Goal: Transaction & Acquisition: Purchase product/service

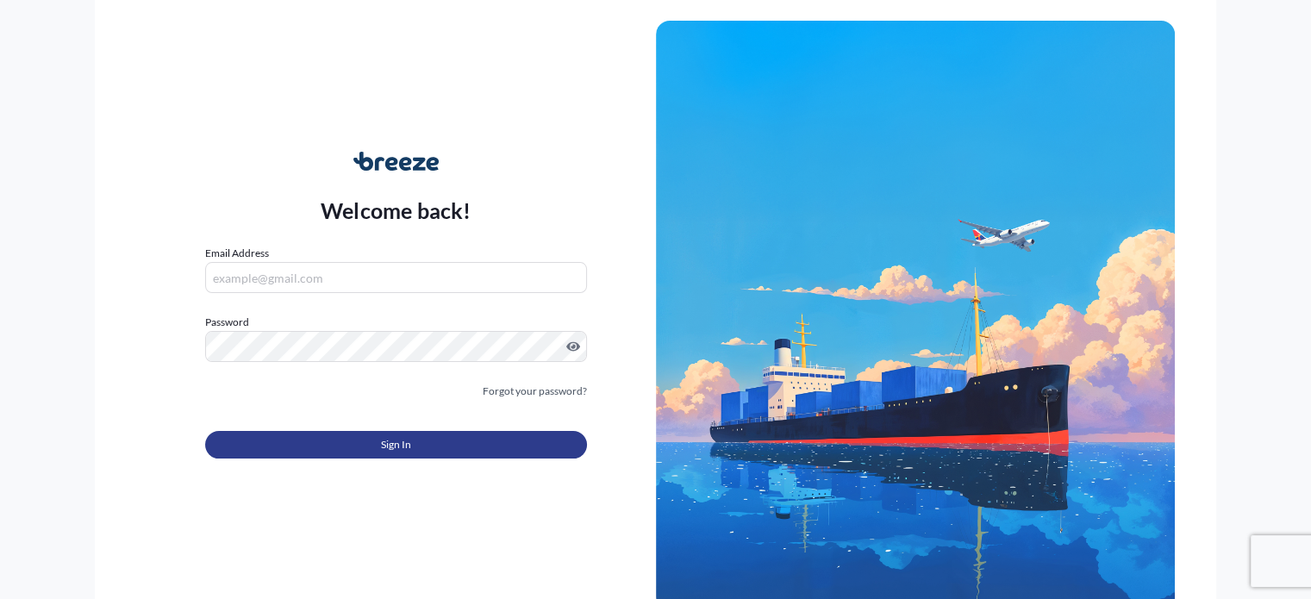
type input "[EMAIL_ADDRESS][PERSON_NAME][DOMAIN_NAME]"
click at [485, 442] on button "Sign In" at bounding box center [395, 445] width 381 height 28
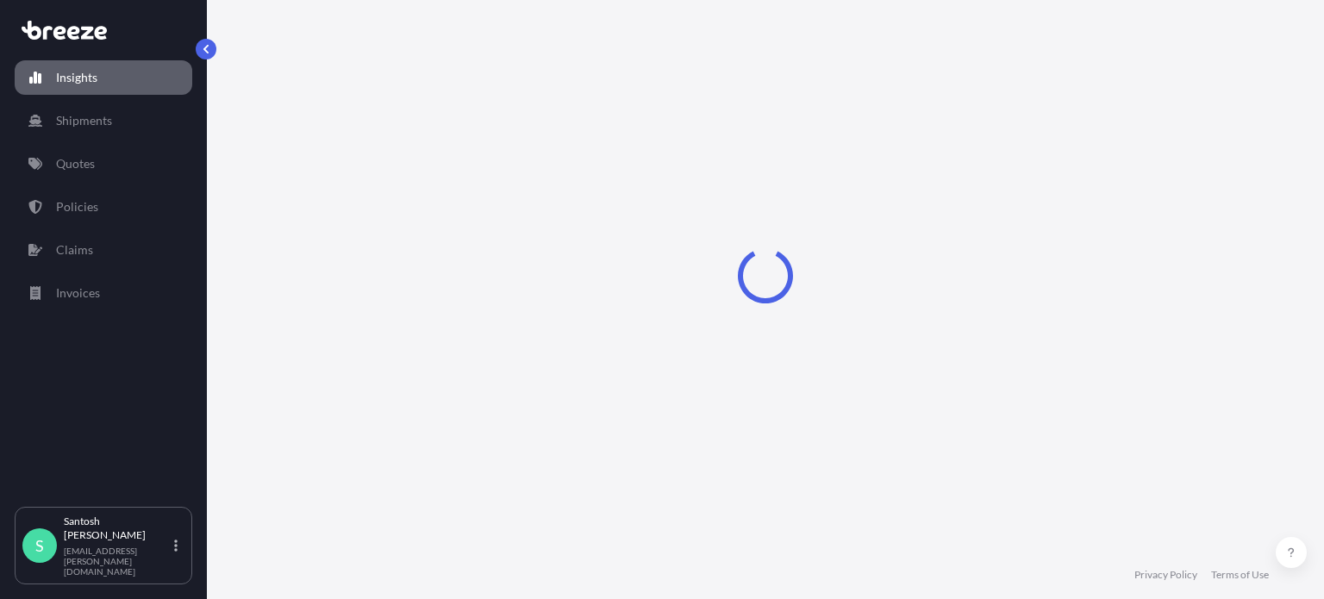
select select "2025"
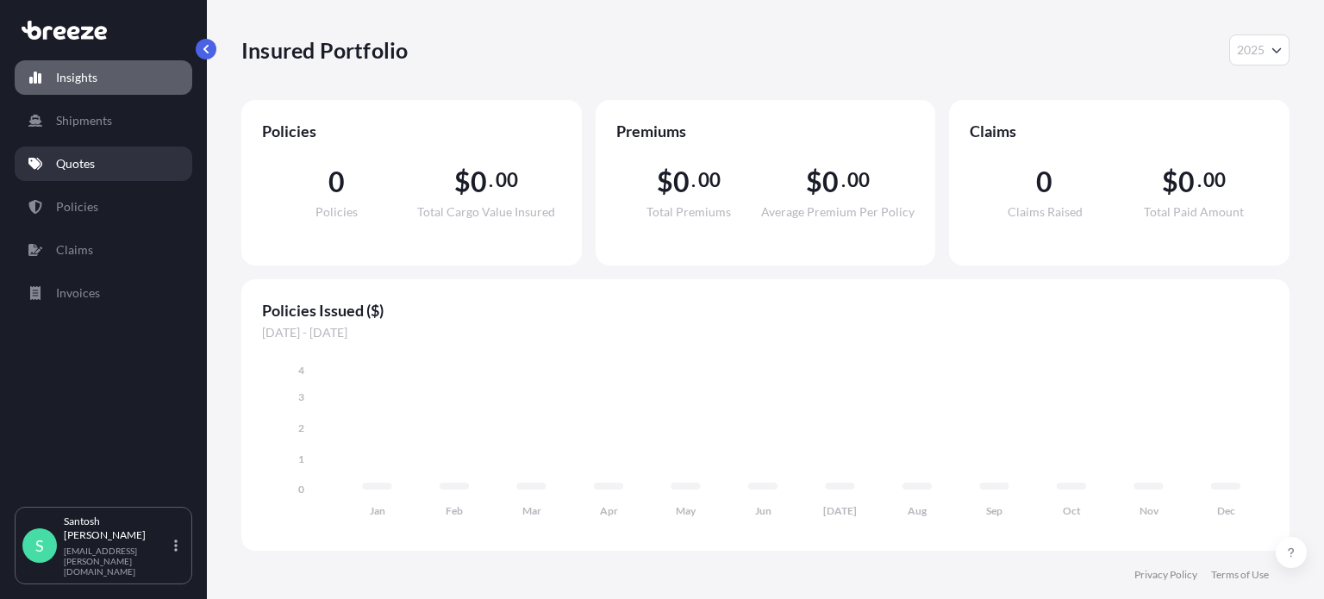
click at [95, 161] on link "Quotes" at bounding box center [104, 164] width 178 height 34
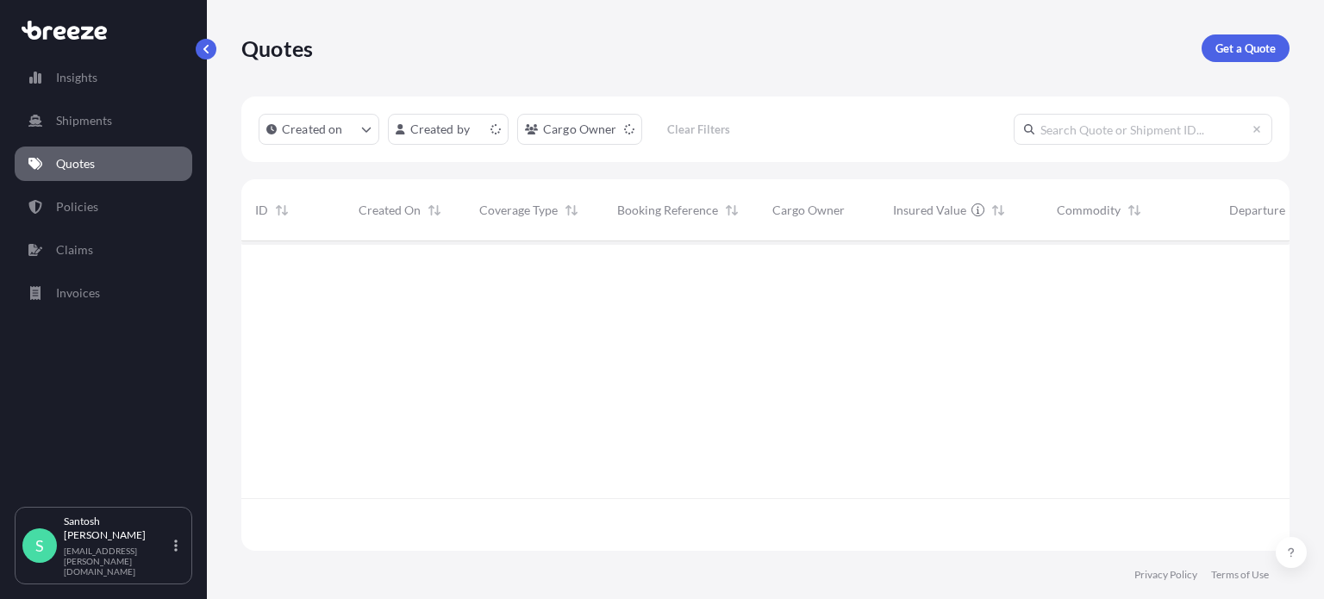
scroll to position [306, 1034]
click at [1266, 48] on p "Get a Quote" at bounding box center [1245, 48] width 60 height 17
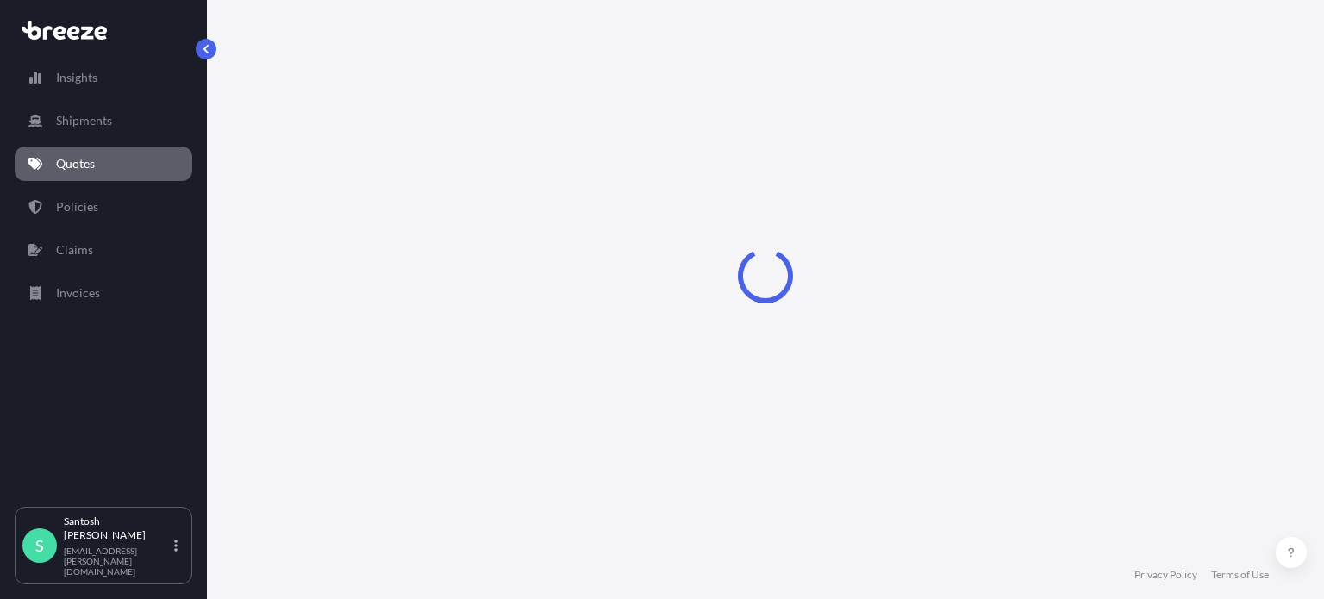
select select "Sea"
select select "1"
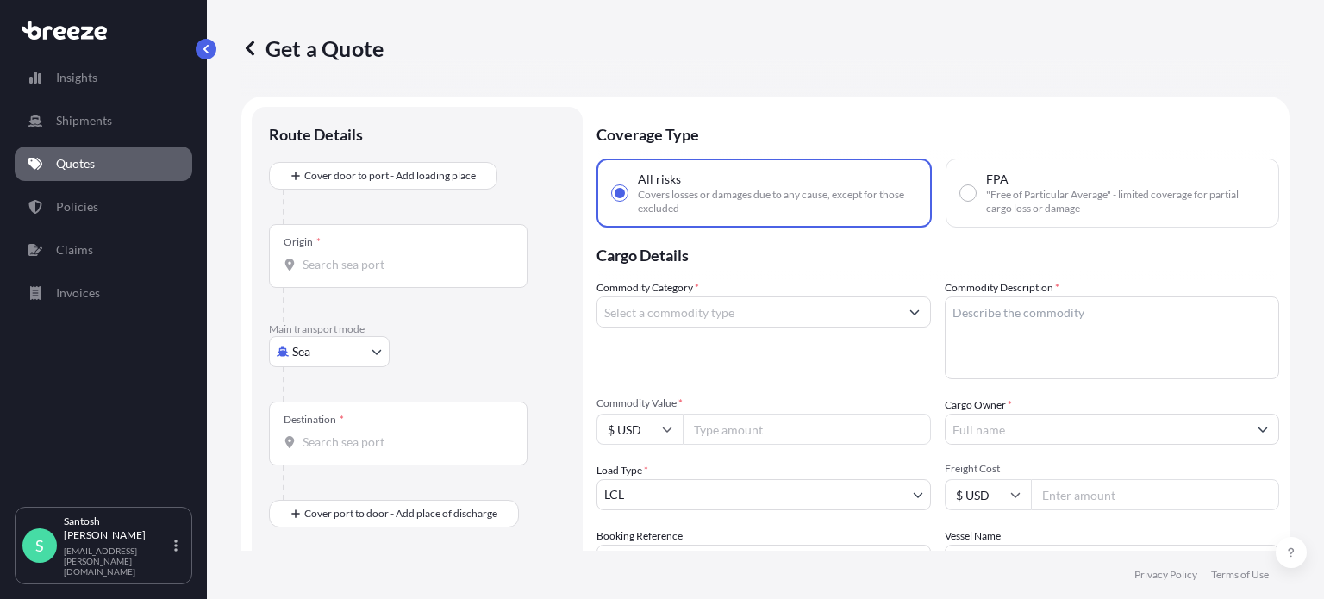
scroll to position [28, 0]
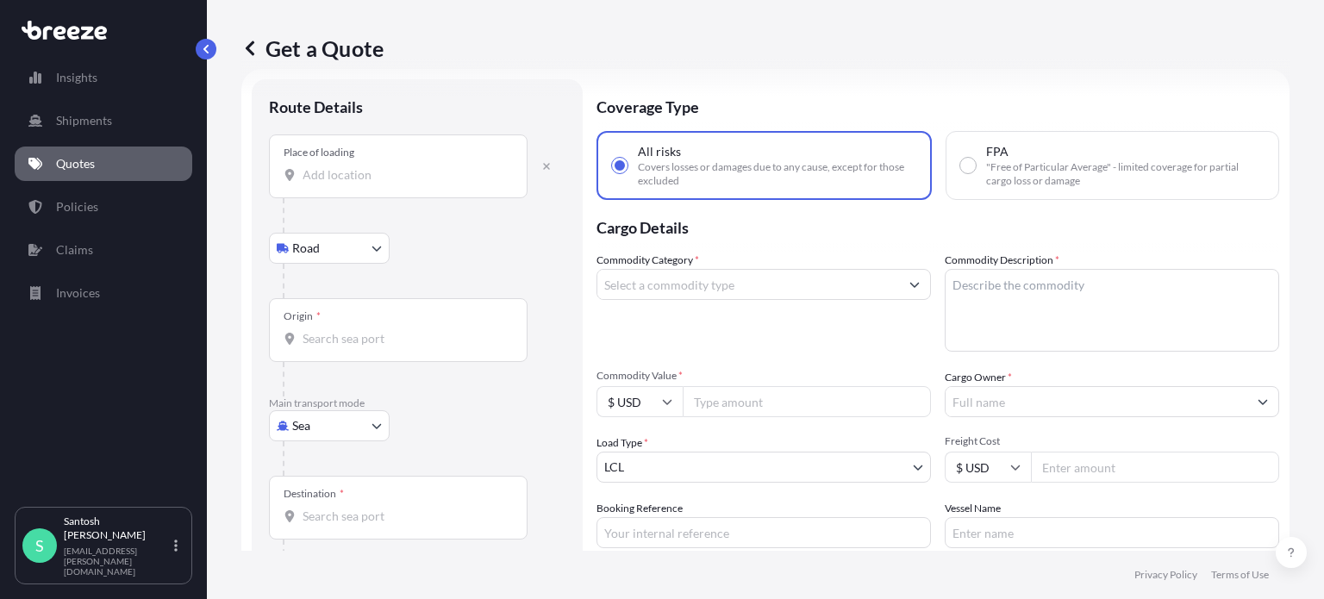
click at [334, 178] on input "Place of loading" at bounding box center [404, 174] width 203 height 17
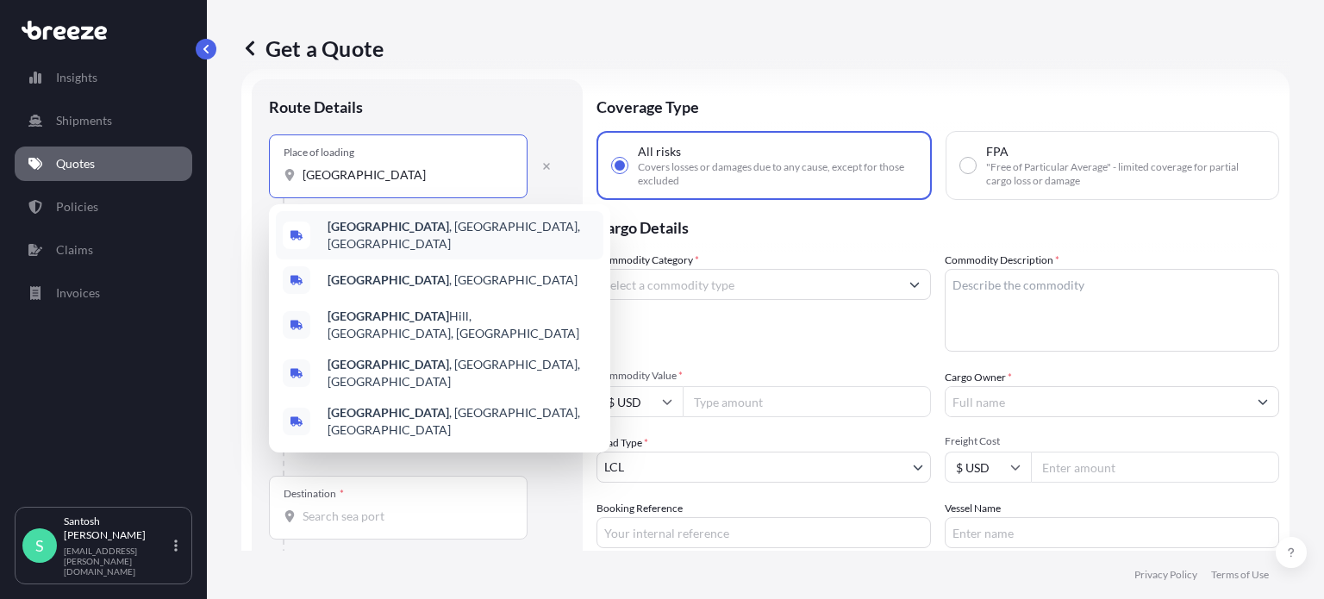
click at [422, 234] on span "[GEOGRAPHIC_DATA] , [GEOGRAPHIC_DATA], [GEOGRAPHIC_DATA]" at bounding box center [462, 235] width 269 height 34
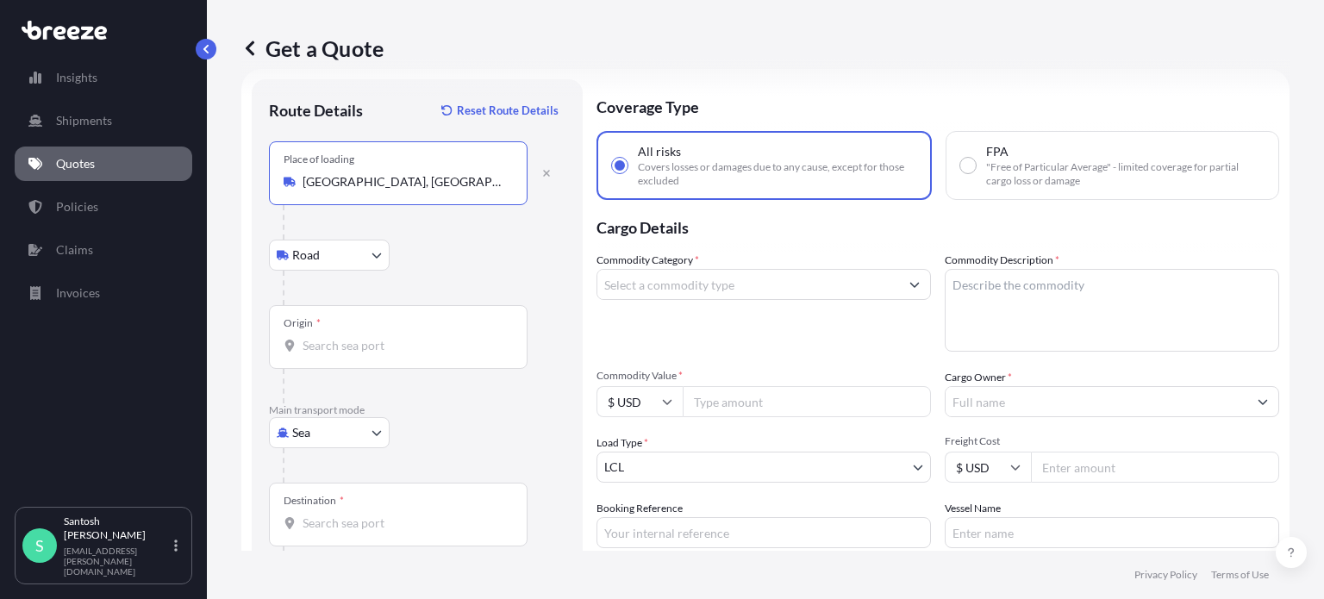
type input "[GEOGRAPHIC_DATA], [GEOGRAPHIC_DATA], [GEOGRAPHIC_DATA]"
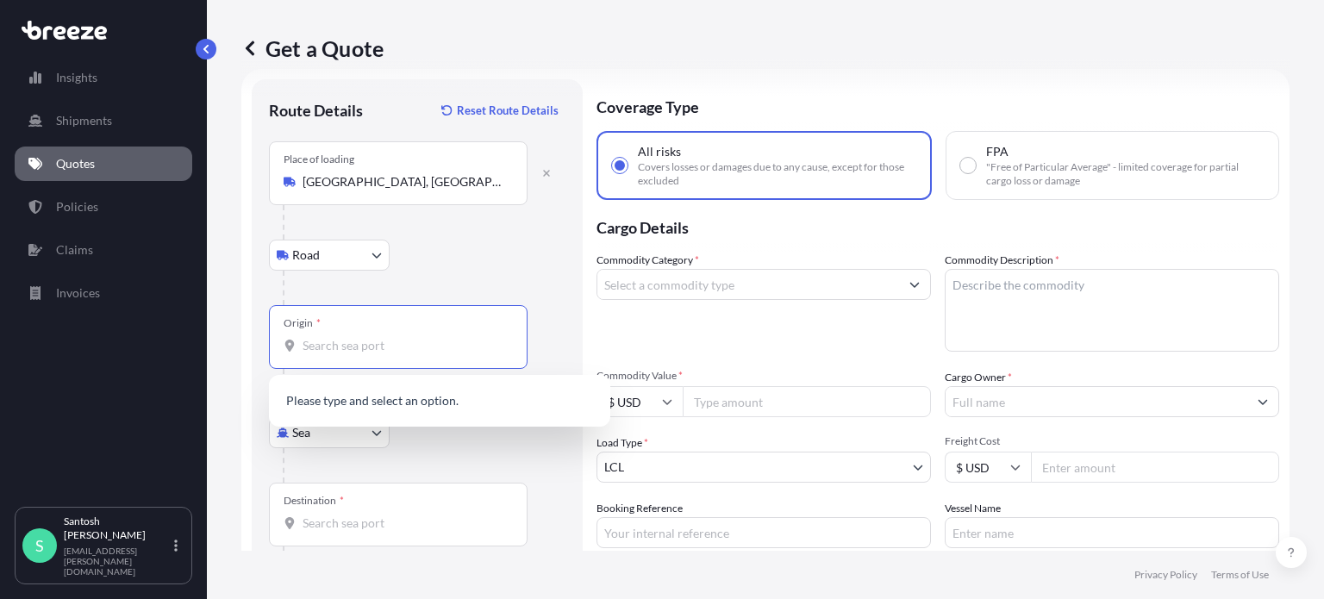
click at [362, 353] on input "Origin *" at bounding box center [404, 345] width 203 height 17
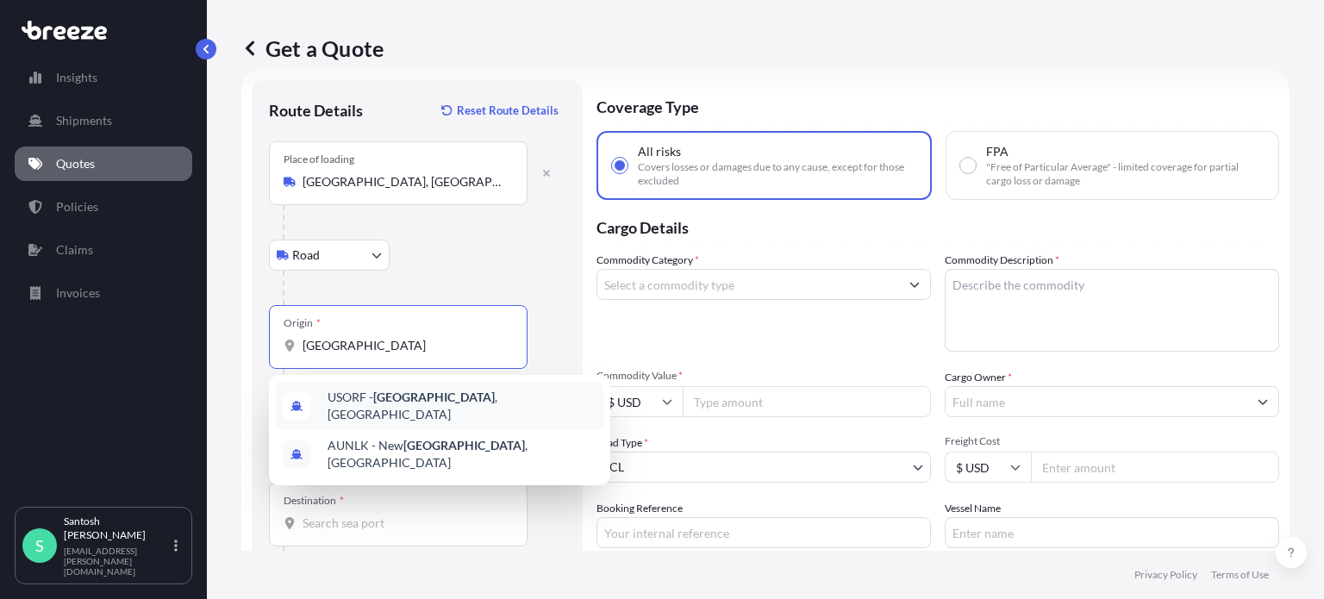
click at [429, 409] on span "USORF - [GEOGRAPHIC_DATA] , [GEOGRAPHIC_DATA]" at bounding box center [462, 406] width 269 height 34
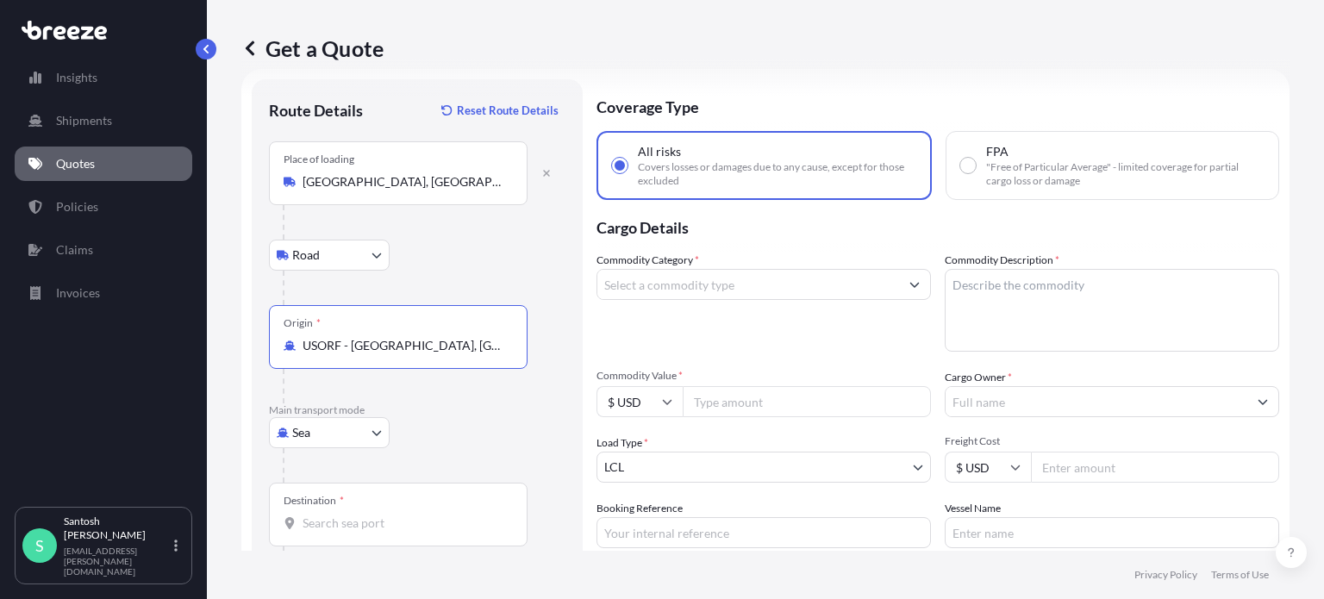
type input "USORF - [GEOGRAPHIC_DATA], [GEOGRAPHIC_DATA]"
click at [353, 526] on input "Destination *" at bounding box center [404, 523] width 203 height 17
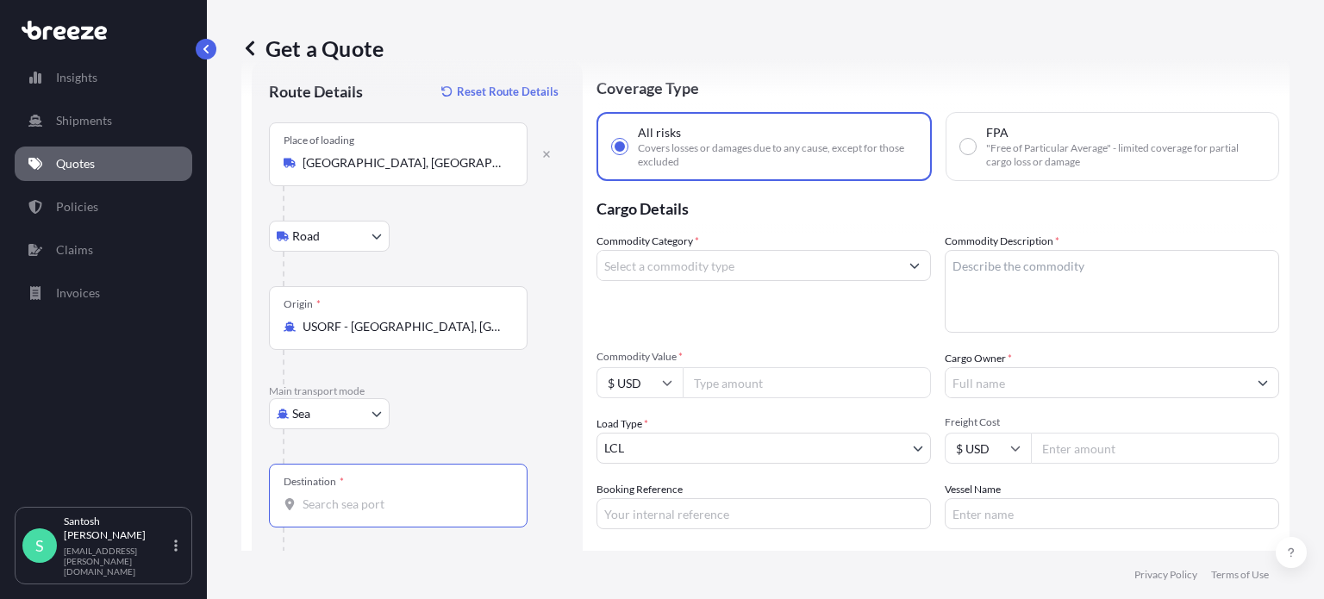
scroll to position [86, 0]
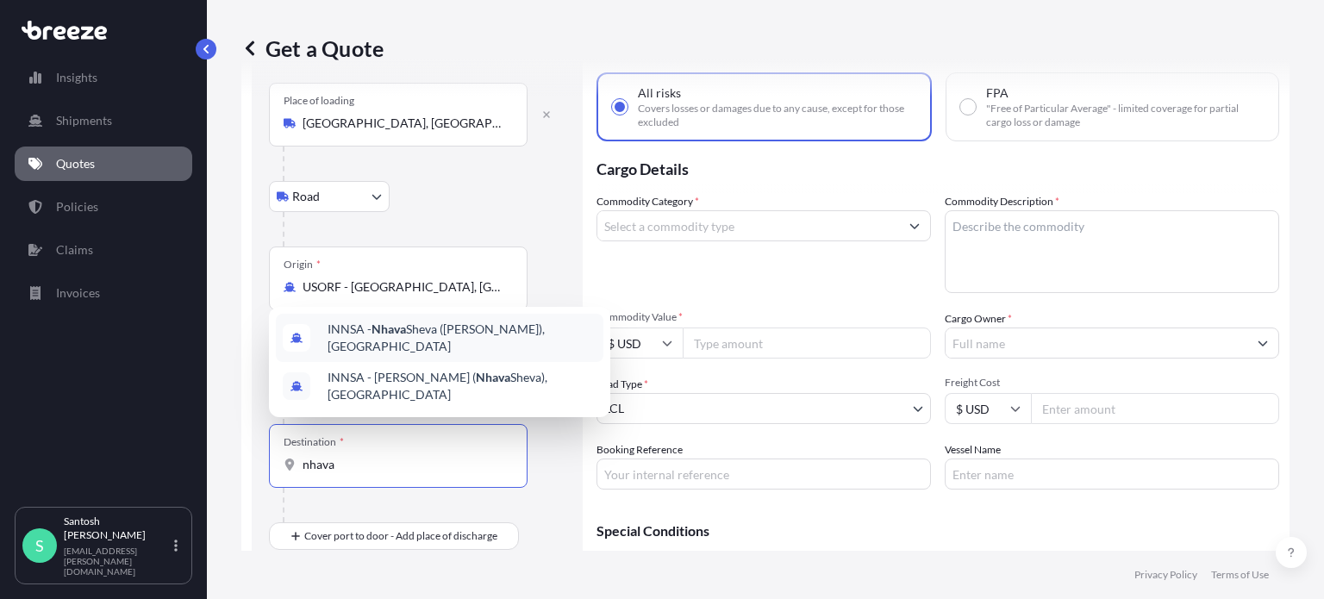
click at [410, 350] on span "INNSA - [GEOGRAPHIC_DATA] ([PERSON_NAME]), [GEOGRAPHIC_DATA]" at bounding box center [462, 338] width 269 height 34
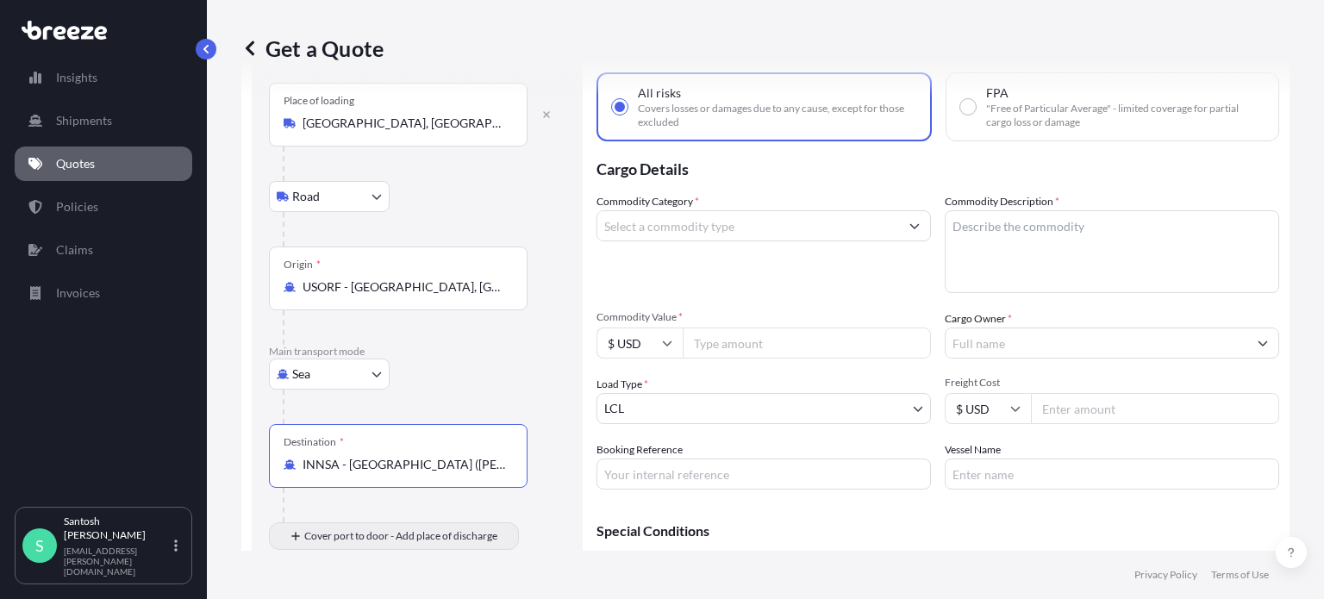
type input "INNSA - [GEOGRAPHIC_DATA] ([PERSON_NAME]), [GEOGRAPHIC_DATA]"
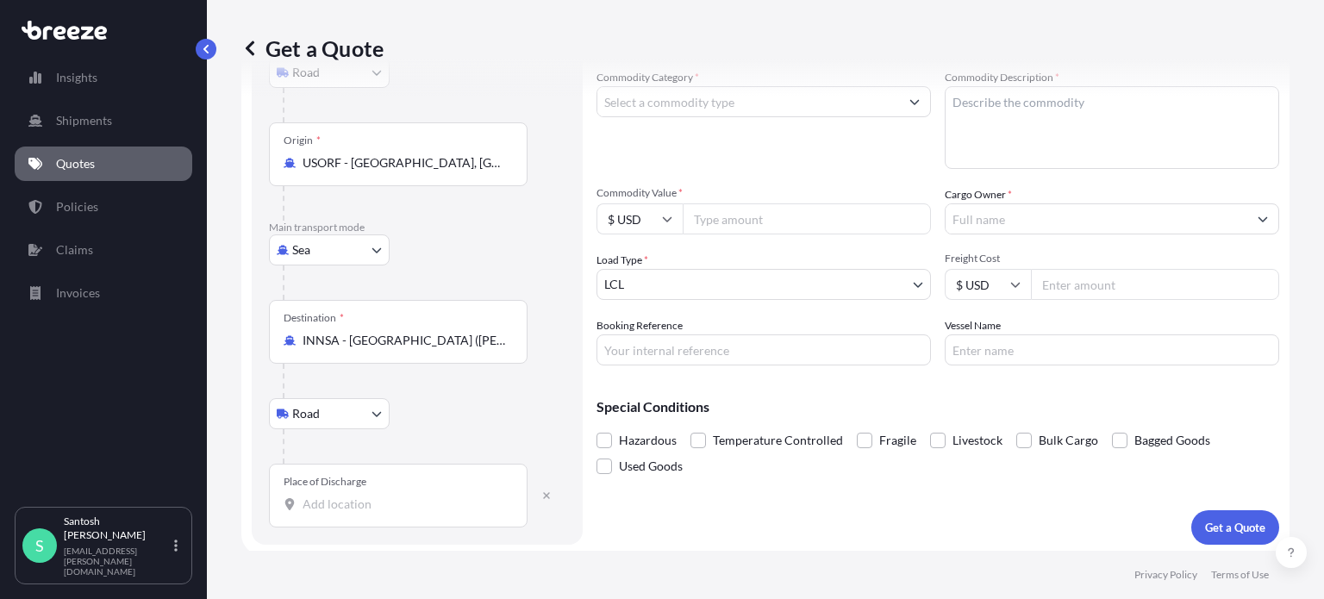
scroll to position [213, 0]
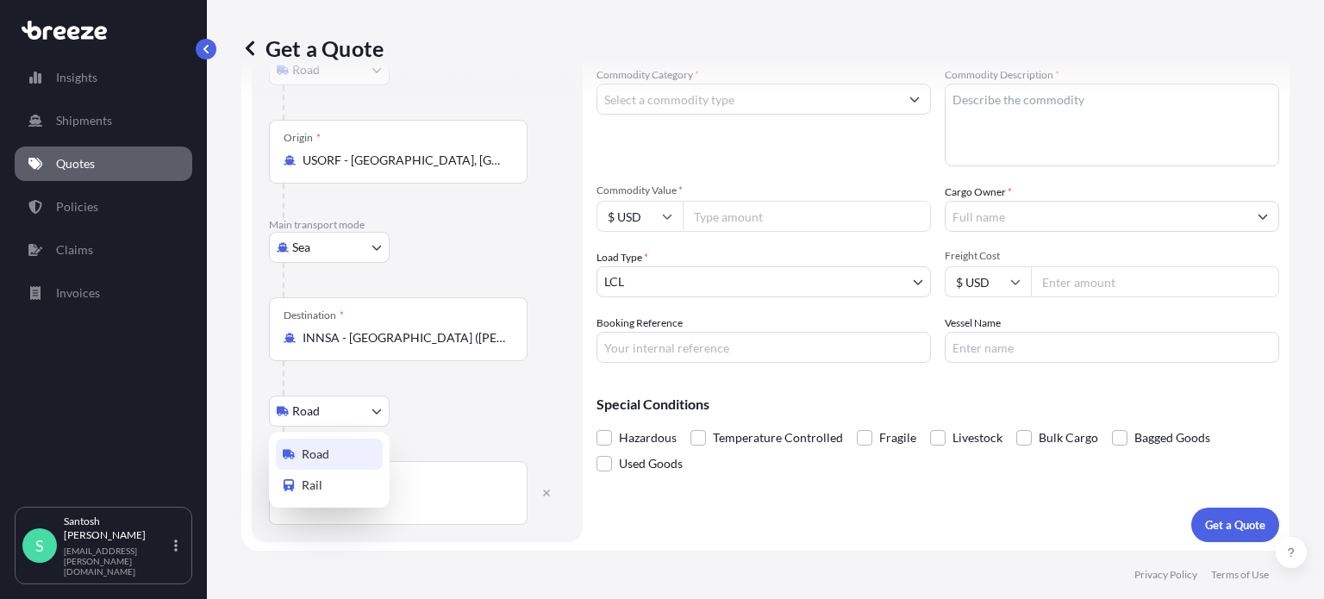
click at [343, 414] on body "2 options available. Insights Shipments Quotes Policies Claims Invoices S [PERS…" at bounding box center [662, 299] width 1324 height 599
click at [340, 480] on div "Rail" at bounding box center [329, 485] width 107 height 31
select select "Rail"
click at [339, 472] on div "Place of Discharge" at bounding box center [325, 479] width 83 height 14
click at [339, 493] on input "Place of Discharge" at bounding box center [404, 501] width 203 height 17
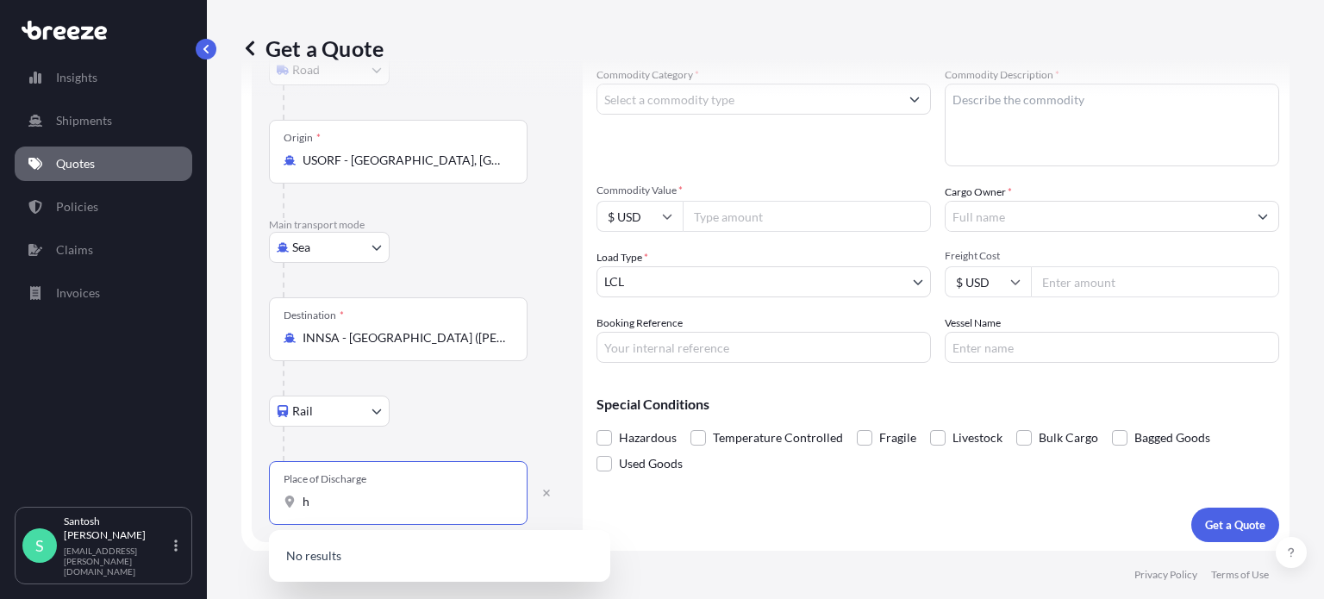
type input "hy"
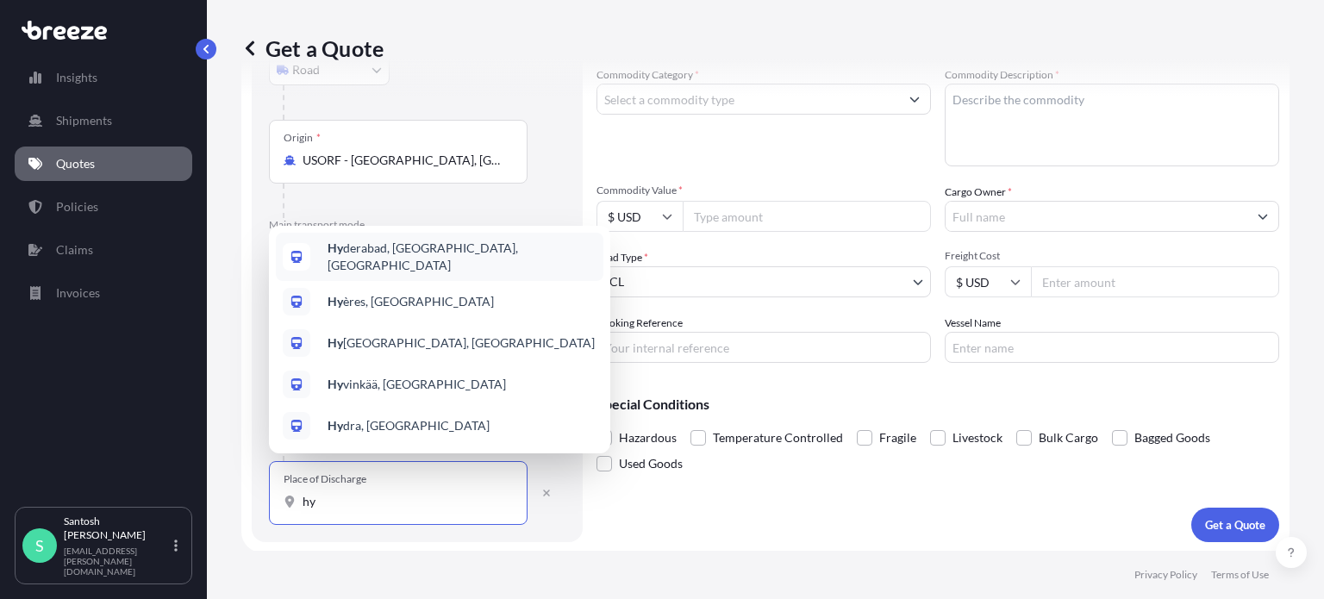
select select "Road"
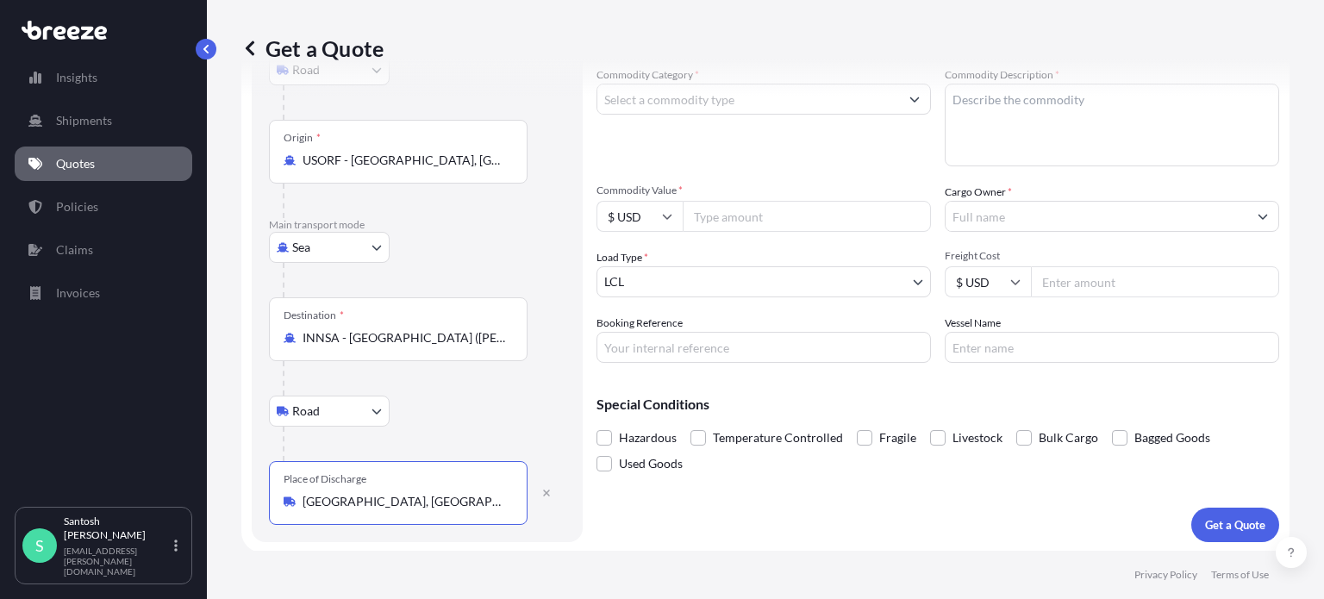
type input "[GEOGRAPHIC_DATA], [GEOGRAPHIC_DATA], [GEOGRAPHIC_DATA]"
click at [365, 413] on body "Insights Shipments Quotes Policies Claims Invoices S [PERSON_NAME] [PERSON_NAME…" at bounding box center [662, 299] width 1324 height 599
click at [332, 484] on div "Rail" at bounding box center [329, 485] width 107 height 31
select select "Rail"
click at [455, 411] on div "Rail Road Rail" at bounding box center [417, 411] width 297 height 31
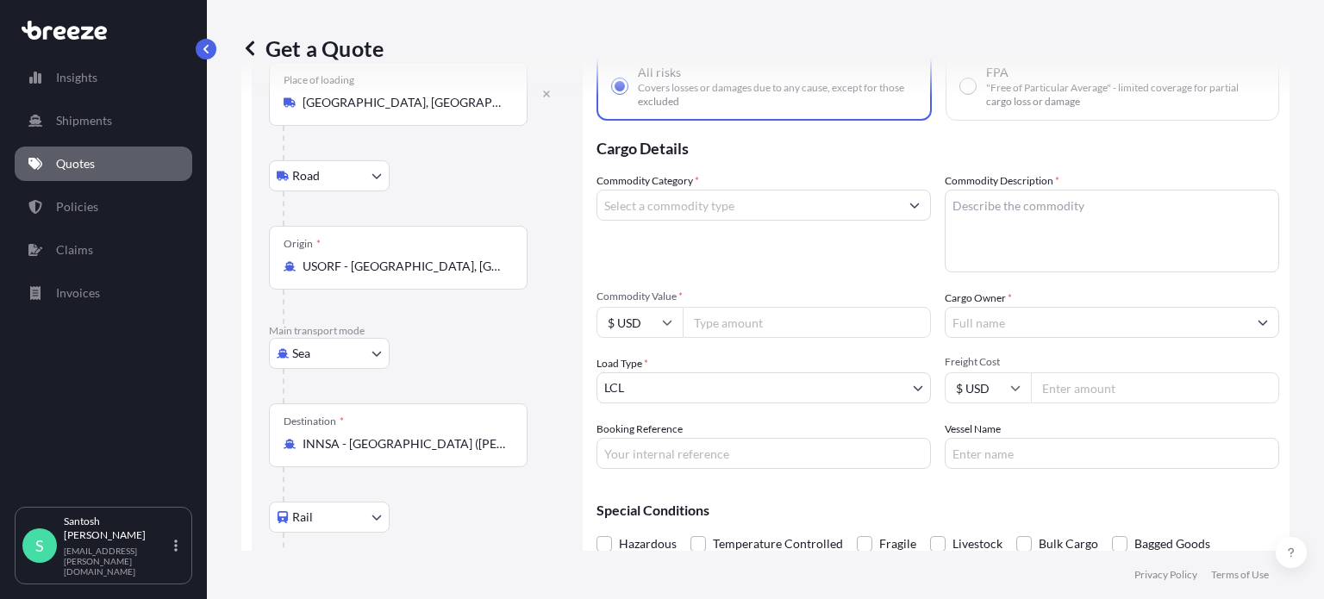
scroll to position [0, 0]
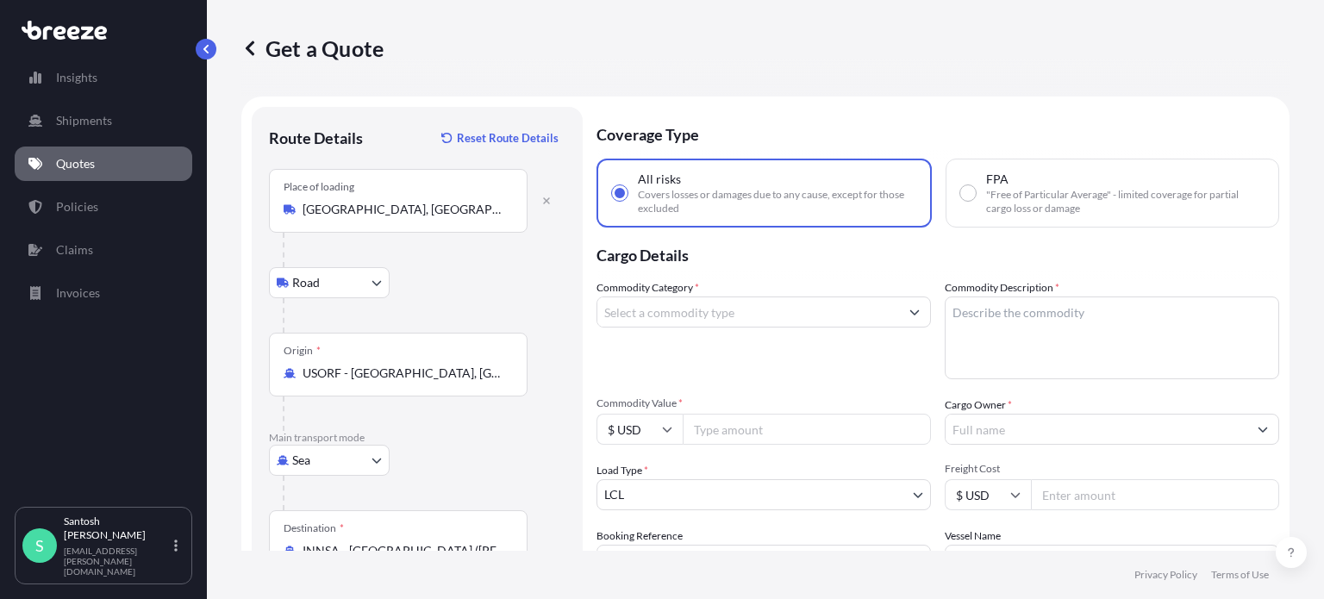
click at [723, 304] on input "Commodity Category *" at bounding box center [748, 312] width 302 height 31
type input "Furniture (New)"
click at [979, 307] on textarea "Commodity Description *" at bounding box center [1112, 338] width 334 height 83
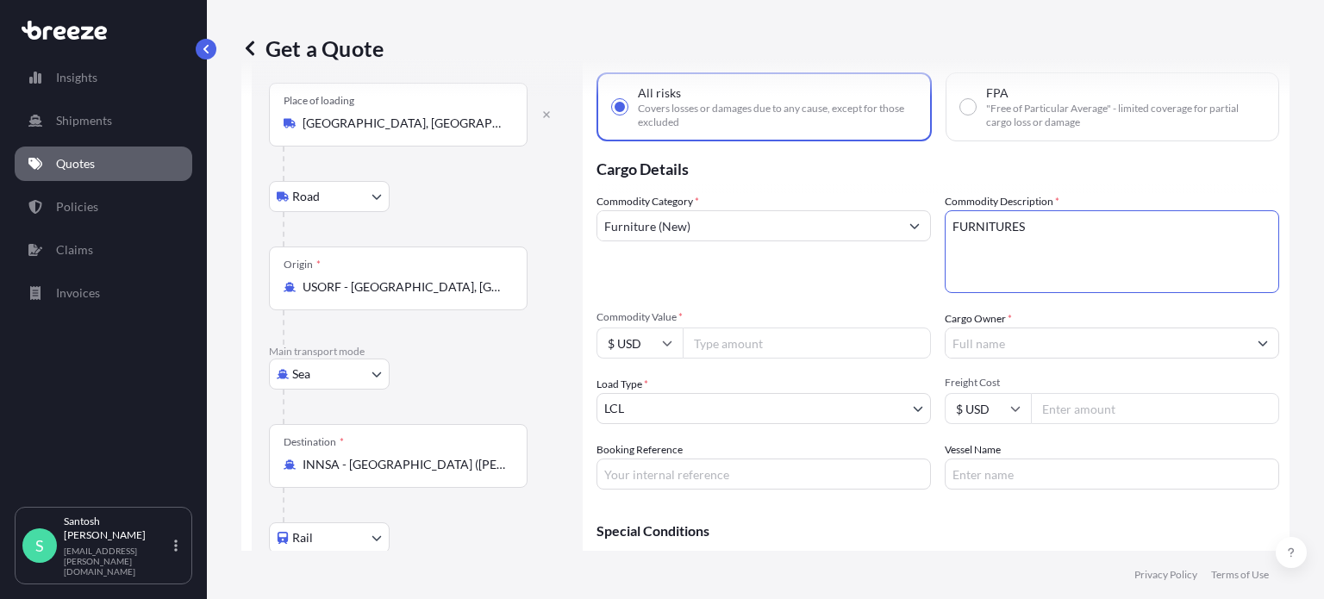
type textarea "FURNITURES"
click at [734, 349] on input "Commodity Value *" at bounding box center [807, 343] width 248 height 31
type input "2"
type input "20000"
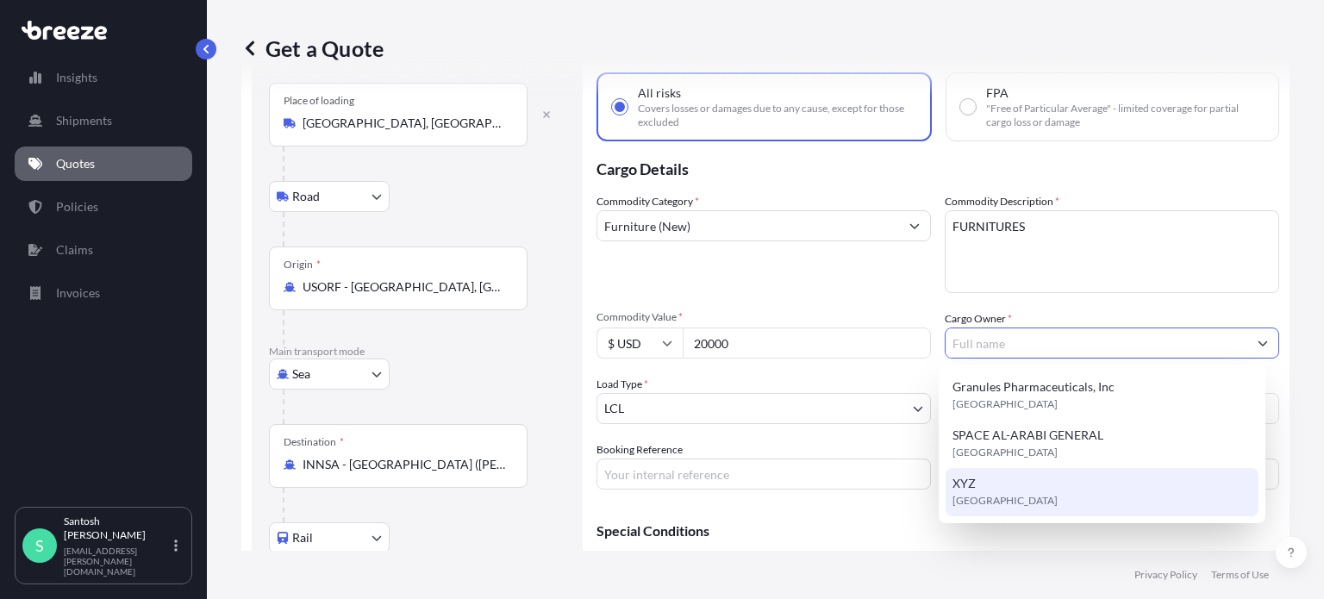
type input "XYZ"
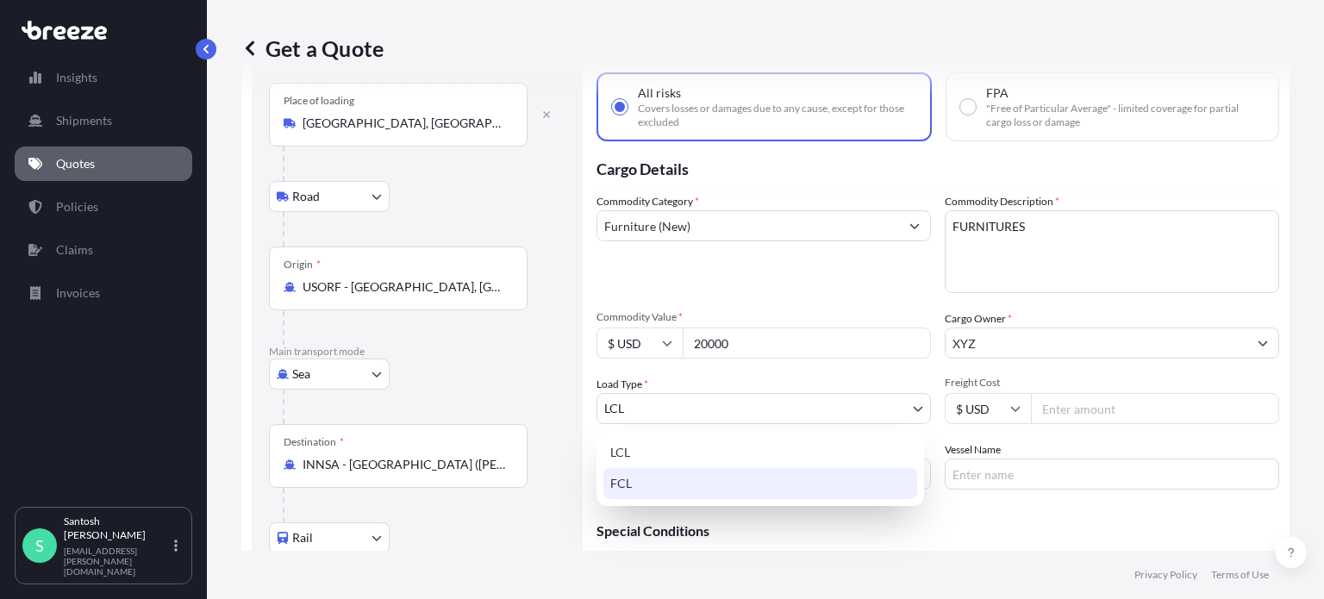
select select "2"
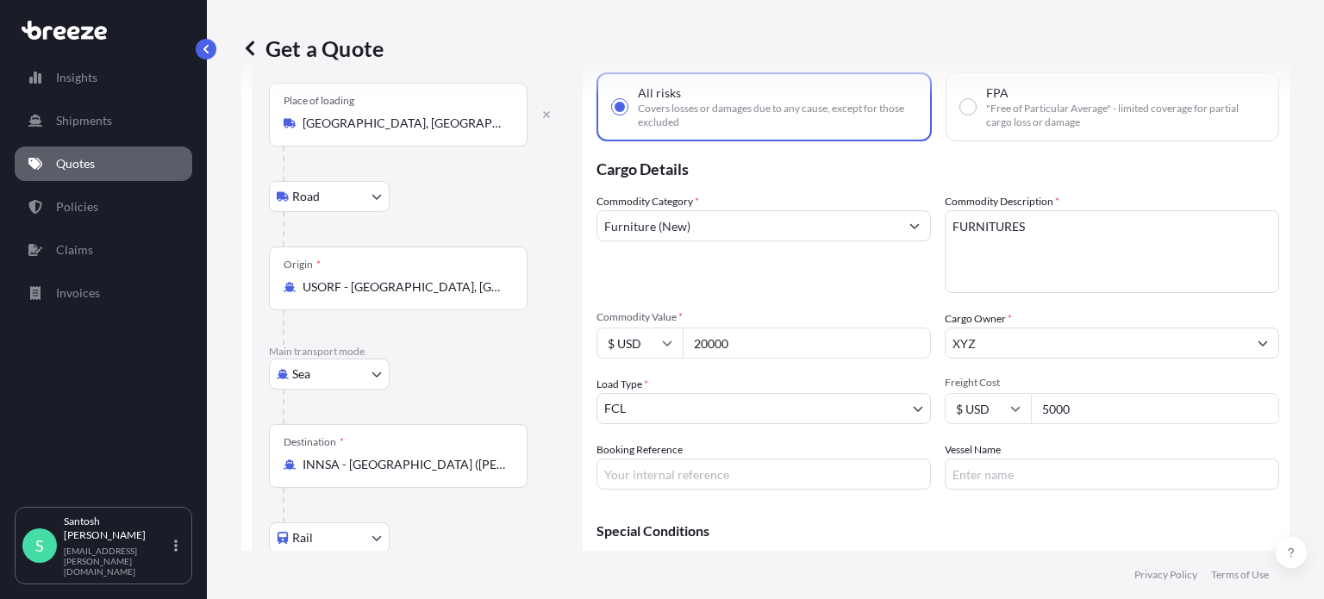
type input "5000"
drag, startPoint x: 658, startPoint y: 369, endPoint x: 840, endPoint y: 540, distance: 250.0
click at [840, 540] on div "Special Conditions Hazardous Temperature Controlled Fragile Livestock Bulk Carg…" at bounding box center [937, 553] width 683 height 100
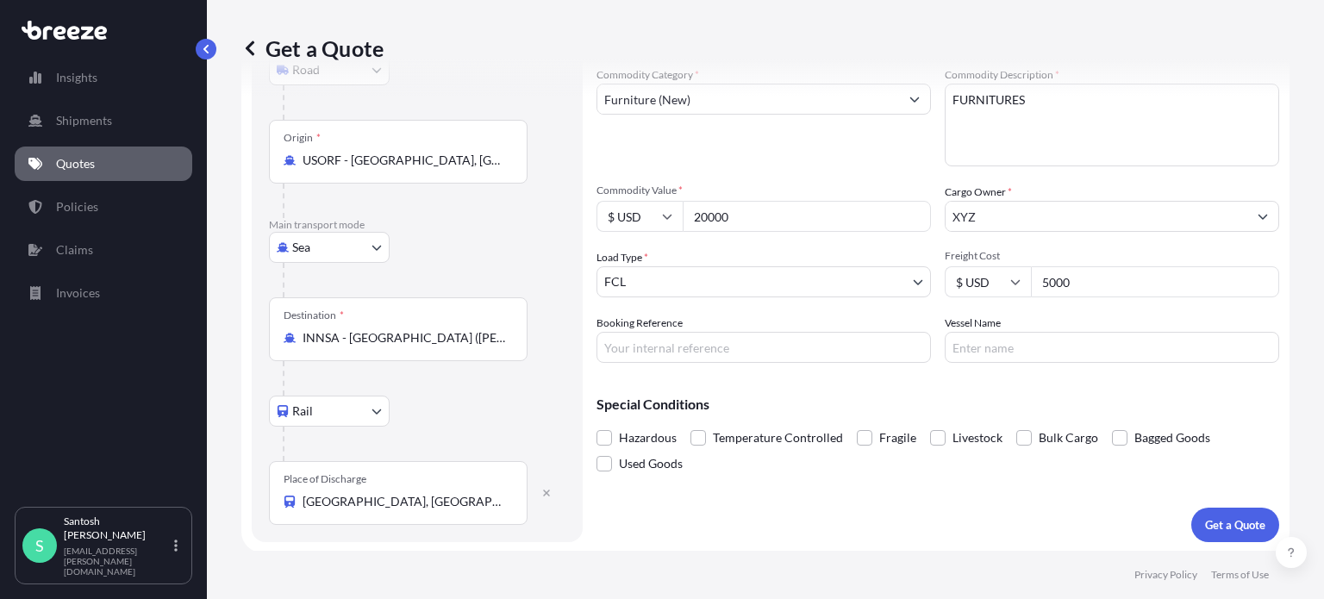
click at [961, 515] on div "Coverage Type All risks Covers losses or damages due to any cause, except for t…" at bounding box center [937, 218] width 683 height 648
click at [1205, 529] on p "Get a Quote" at bounding box center [1235, 524] width 60 height 17
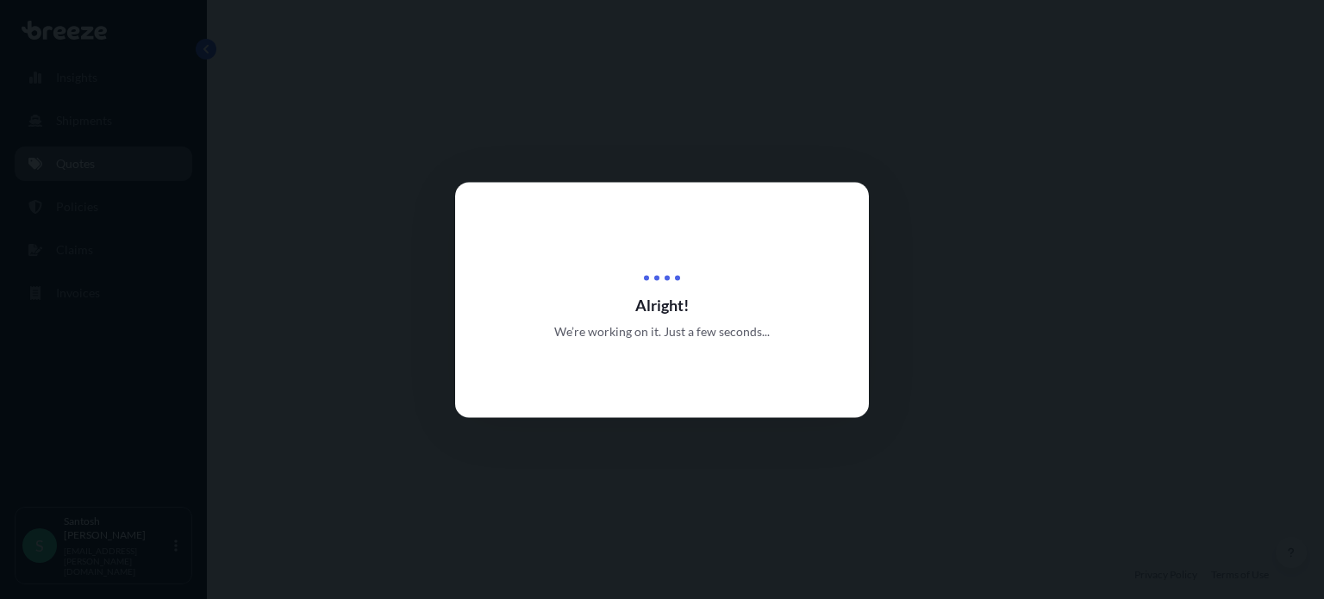
select select "Road"
select select "Sea"
select select "Rail"
select select "2"
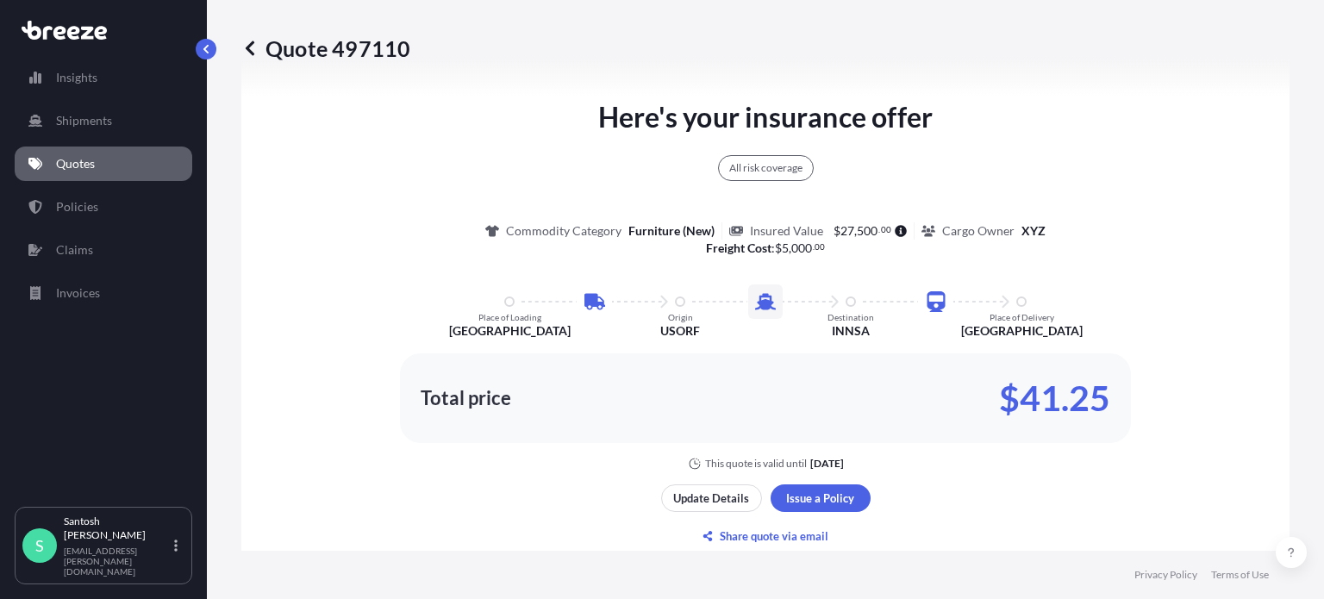
scroll to position [1034, 0]
